Goal: Information Seeking & Learning: Learn about a topic

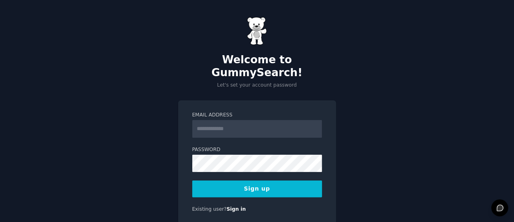
click at [254, 120] on input "Email Address" at bounding box center [257, 129] width 130 height 18
type input "**********"
click at [253, 181] on button "Sign up" at bounding box center [257, 189] width 130 height 17
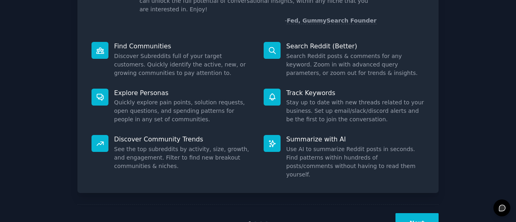
scroll to position [81, 0]
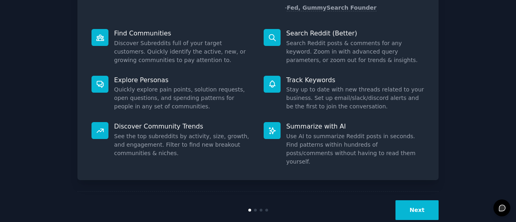
click at [429, 200] on button "Next" at bounding box center [417, 210] width 43 height 20
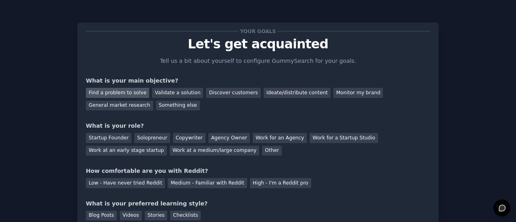
click at [116, 96] on div "Find a problem to solve" at bounding box center [117, 93] width 63 height 10
click at [153, 101] on div "General market research" at bounding box center [119, 106] width 67 height 10
click at [125, 96] on div "Find a problem to solve" at bounding box center [117, 93] width 63 height 10
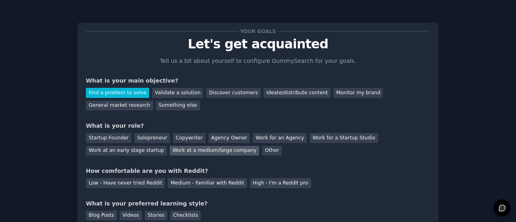
click at [170, 150] on div "Work at a medium/large company" at bounding box center [215, 151] width 90 height 10
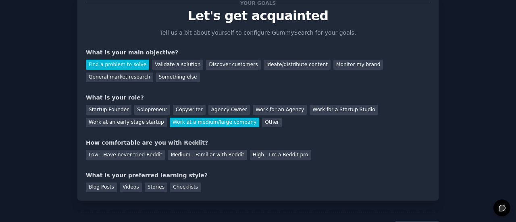
scroll to position [40, 0]
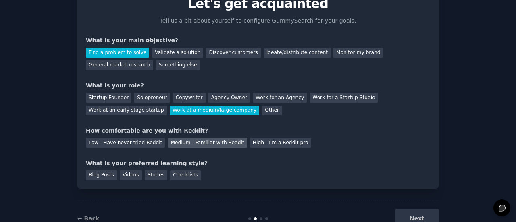
click at [189, 140] on div "Medium - Familiar with Reddit" at bounding box center [207, 143] width 79 height 10
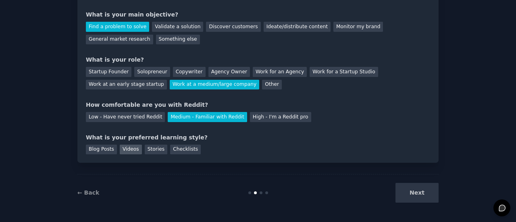
click at [129, 148] on div "Videos" at bounding box center [131, 150] width 22 height 10
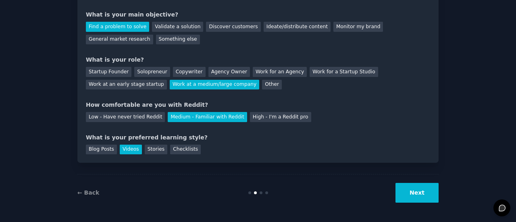
click at [422, 192] on button "Next" at bounding box center [417, 193] width 43 height 20
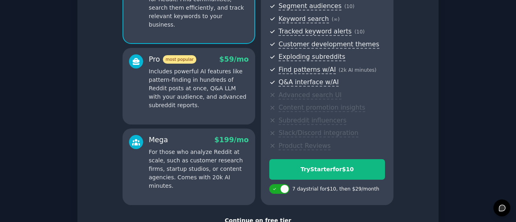
scroll to position [164, 0]
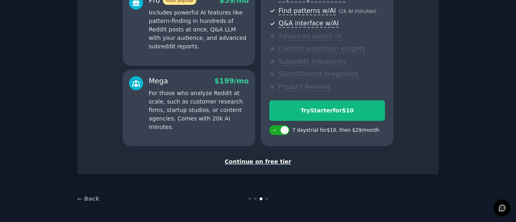
click at [264, 163] on div "Continue on free tier" at bounding box center [258, 162] width 344 height 8
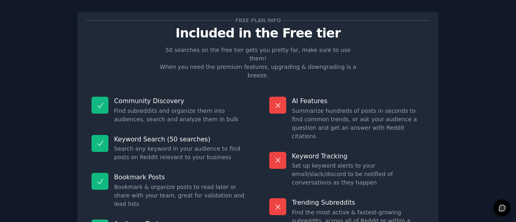
scroll to position [92, 0]
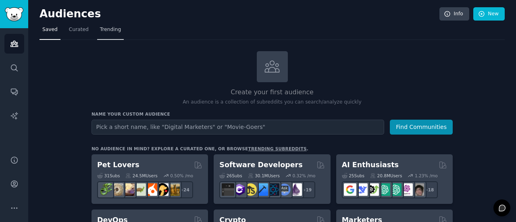
click at [108, 30] on span "Trending" at bounding box center [110, 29] width 21 height 7
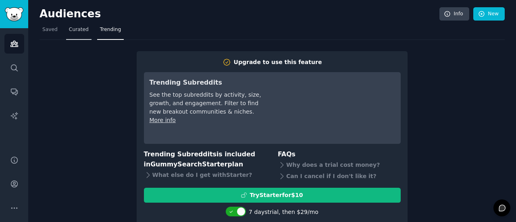
click at [78, 32] on span "Curated" at bounding box center [79, 29] width 20 height 7
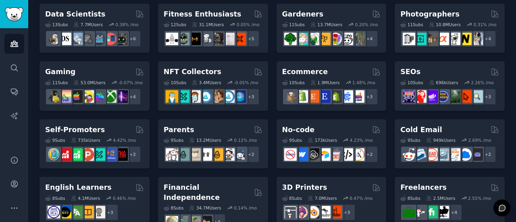
scroll to position [242, 0]
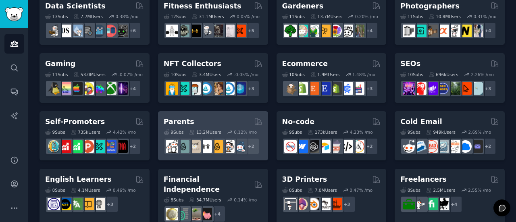
click at [181, 121] on h2 "Parents" at bounding box center [179, 122] width 31 height 10
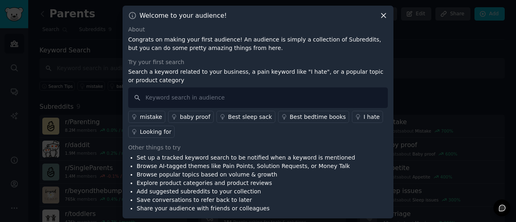
scroll to position [1, 0]
click at [384, 14] on icon at bounding box center [384, 14] width 8 height 8
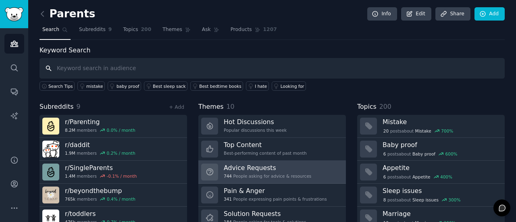
scroll to position [54, 0]
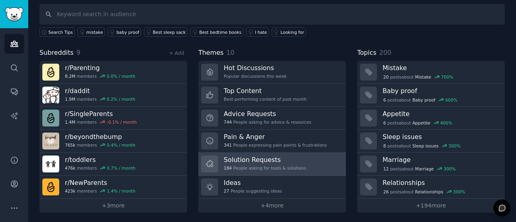
click at [245, 160] on h3 "Solution Requests" at bounding box center [265, 160] width 82 height 8
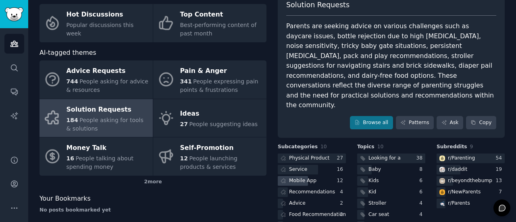
click at [296, 177] on div "Mobile App" at bounding box center [302, 180] width 27 height 7
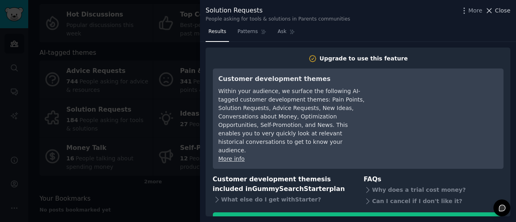
click at [501, 11] on span "Close" at bounding box center [502, 10] width 15 height 8
